Goal: Information Seeking & Learning: Learn about a topic

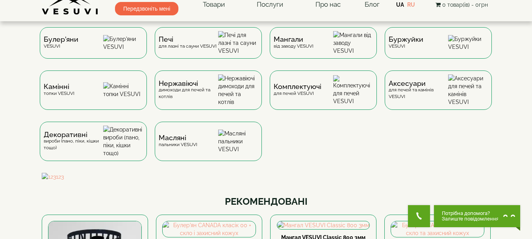
scroll to position [7, 0]
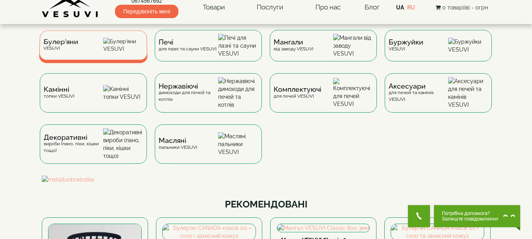
click at [122, 41] on img at bounding box center [123, 45] width 40 height 15
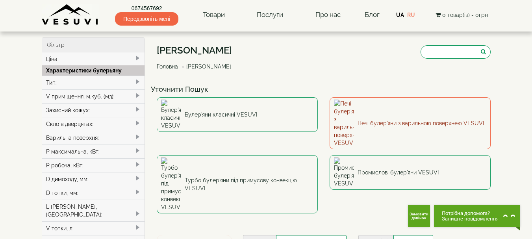
click at [369, 110] on link "Печі булер'яни з варильною поверхнею VESUVI" at bounding box center [409, 123] width 161 height 52
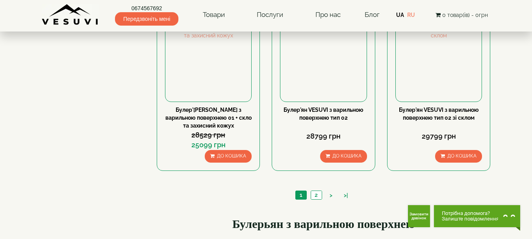
scroll to position [793, 0]
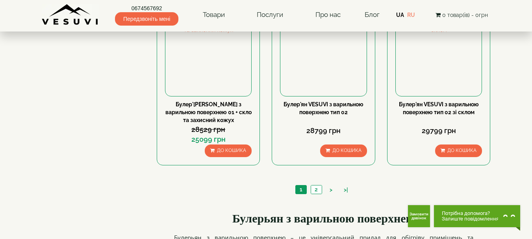
click at [531, 131] on html "0674567692 Передзвоніть мені Товари Булер'яни VESUVI Мангали від заводу VESUVI …" at bounding box center [266, 21] width 532 height 1628
click at [317, 192] on link "2" at bounding box center [315, 189] width 11 height 8
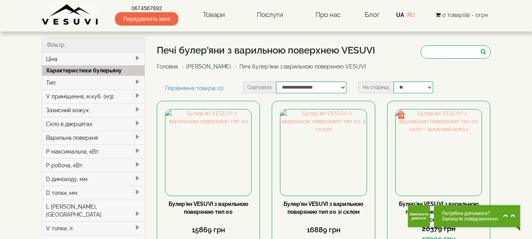
click at [221, 66] on link "[PERSON_NAME]" at bounding box center [208, 66] width 45 height 6
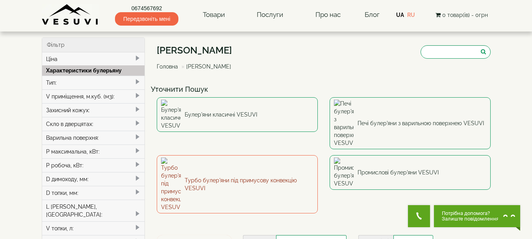
click at [231, 155] on link "Турбо булер'яни під примусову конвекцію VESUVI" at bounding box center [237, 184] width 161 height 58
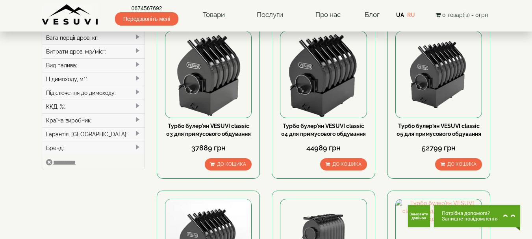
scroll to position [240, 0]
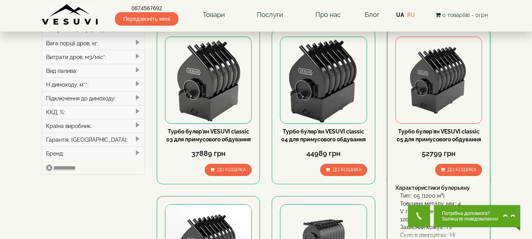
click at [438, 91] on img at bounding box center [438, 80] width 86 height 86
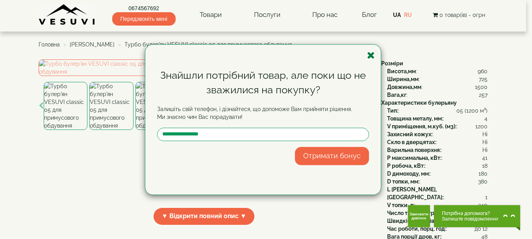
click at [370, 55] on icon "button" at bounding box center [371, 55] width 8 height 10
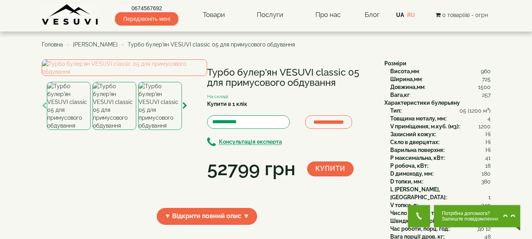
click at [116, 130] on img at bounding box center [114, 106] width 44 height 48
click at [161, 130] on img at bounding box center [160, 106] width 44 height 48
click at [183, 109] on icon "button" at bounding box center [184, 105] width 5 height 7
click at [162, 130] on img at bounding box center [160, 106] width 44 height 48
click at [116, 76] on img at bounding box center [124, 67] width 165 height 17
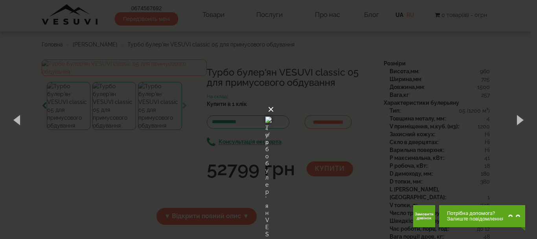
click at [274, 101] on button "×" at bounding box center [271, 109] width 6 height 17
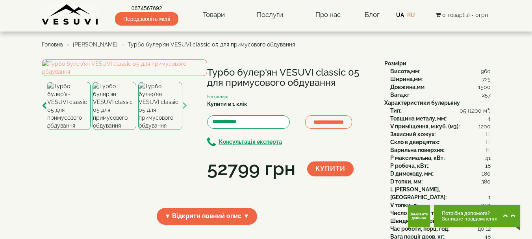
click at [57, 44] on span "Головна" at bounding box center [52, 44] width 21 height 6
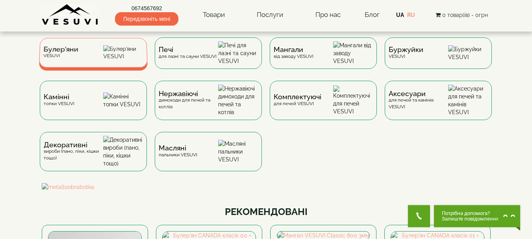
click at [72, 52] on span "Булер'яни" at bounding box center [60, 49] width 35 height 6
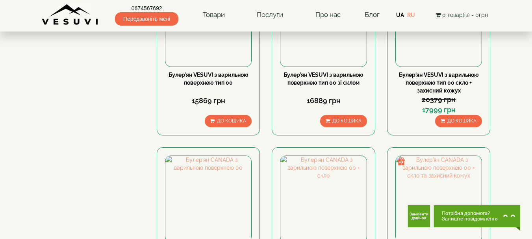
scroll to position [758, 0]
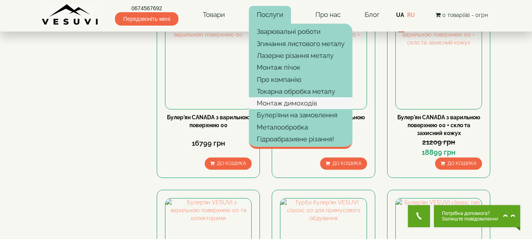
click at [281, 105] on link "Монтаж димоходів" at bounding box center [300, 103] width 103 height 12
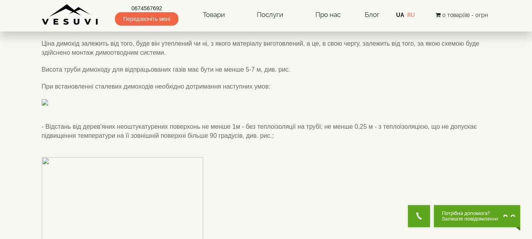
scroll to position [60, 0]
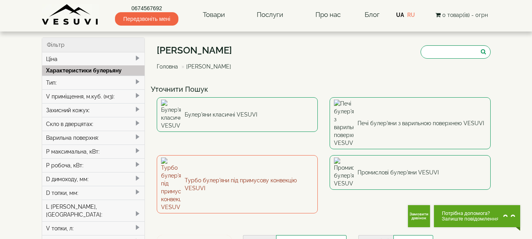
click at [244, 155] on link "Турбо булер'яни під примусову конвекцію VESUVI" at bounding box center [237, 184] width 161 height 58
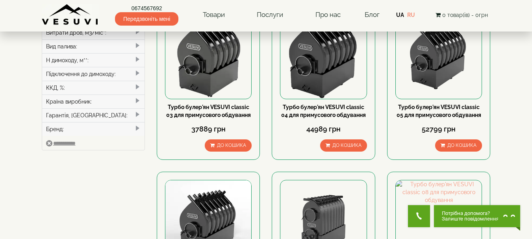
scroll to position [262, 0]
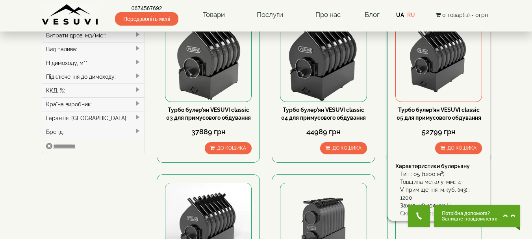
click at [436, 110] on link "Турбо булер'ян VESUVI classic 05 для примусового обдування" at bounding box center [438, 114] width 85 height 14
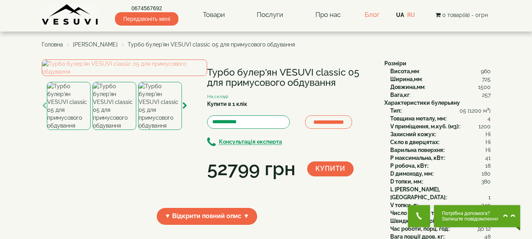
click at [374, 13] on link "Блог" at bounding box center [371, 15] width 15 height 8
click at [94, 44] on span "[PERSON_NAME]" at bounding box center [95, 44] width 45 height 6
